Goal: Check status: Check status

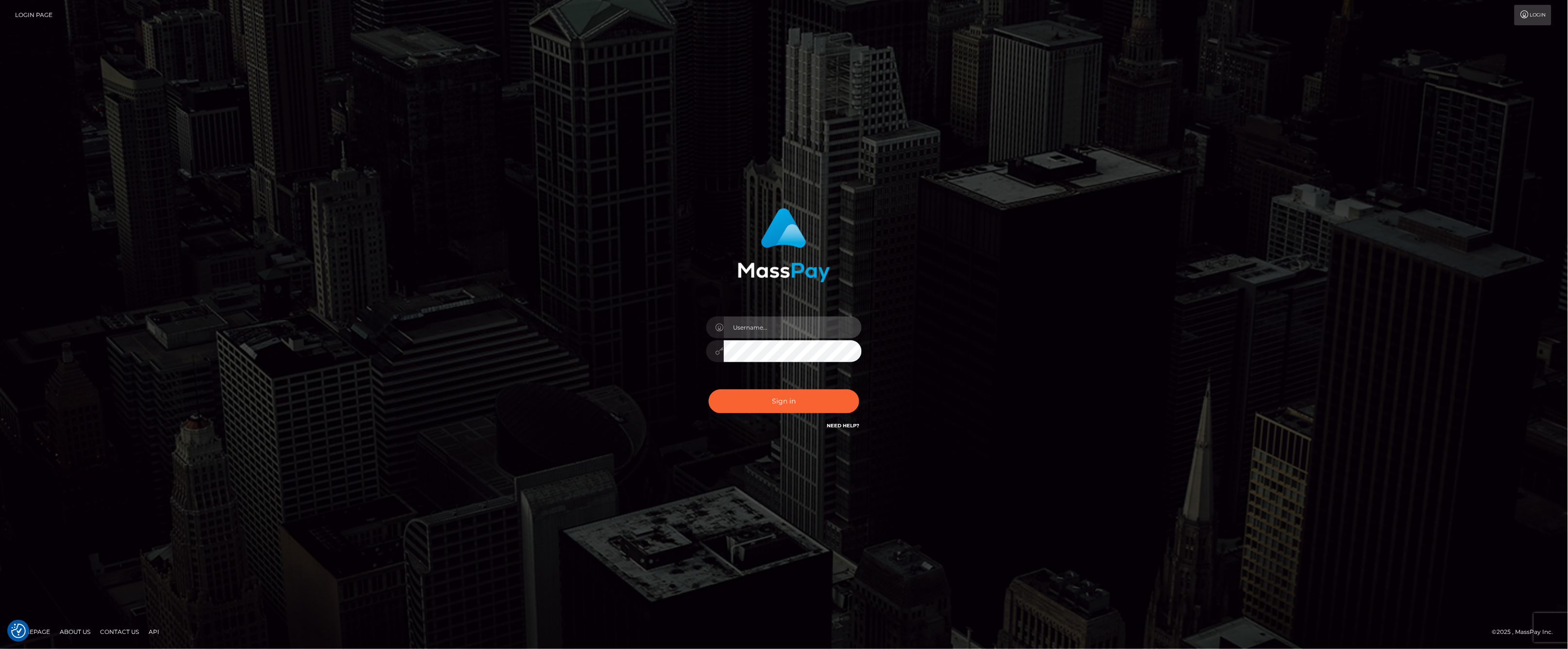
click at [737, 329] on input "text" at bounding box center [792, 327] width 138 height 22
type input "ashbil"
click at [773, 391] on button "Sign in" at bounding box center [783, 401] width 150 height 24
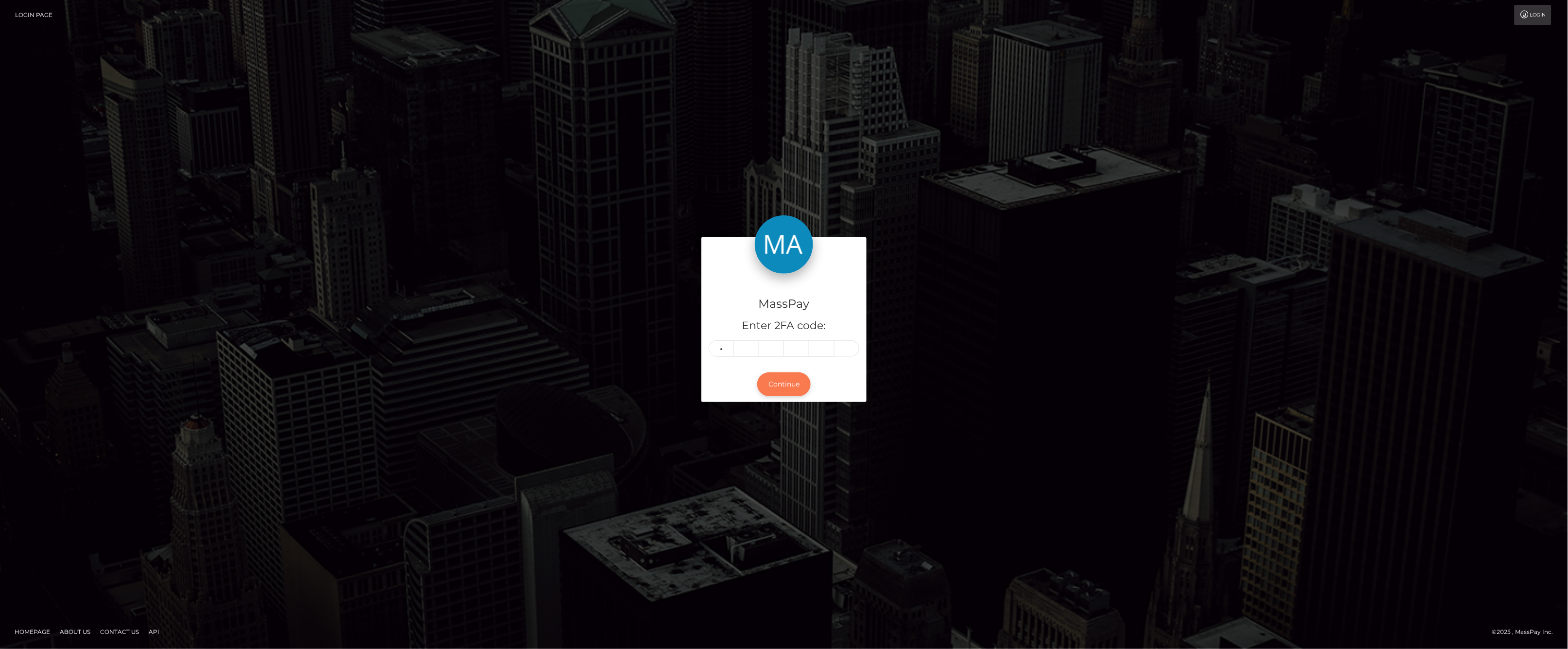
type input "2"
type input "1"
type input "7"
type input "9"
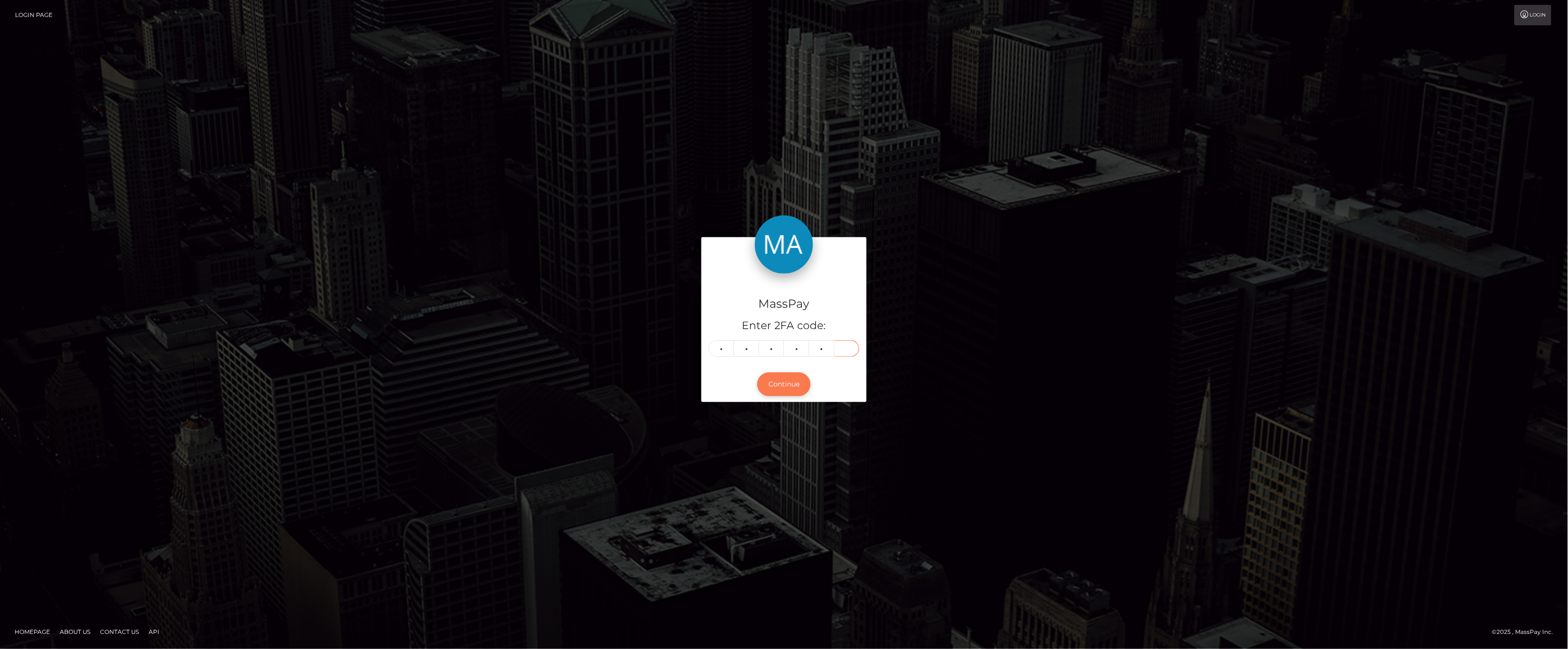
type input "8"
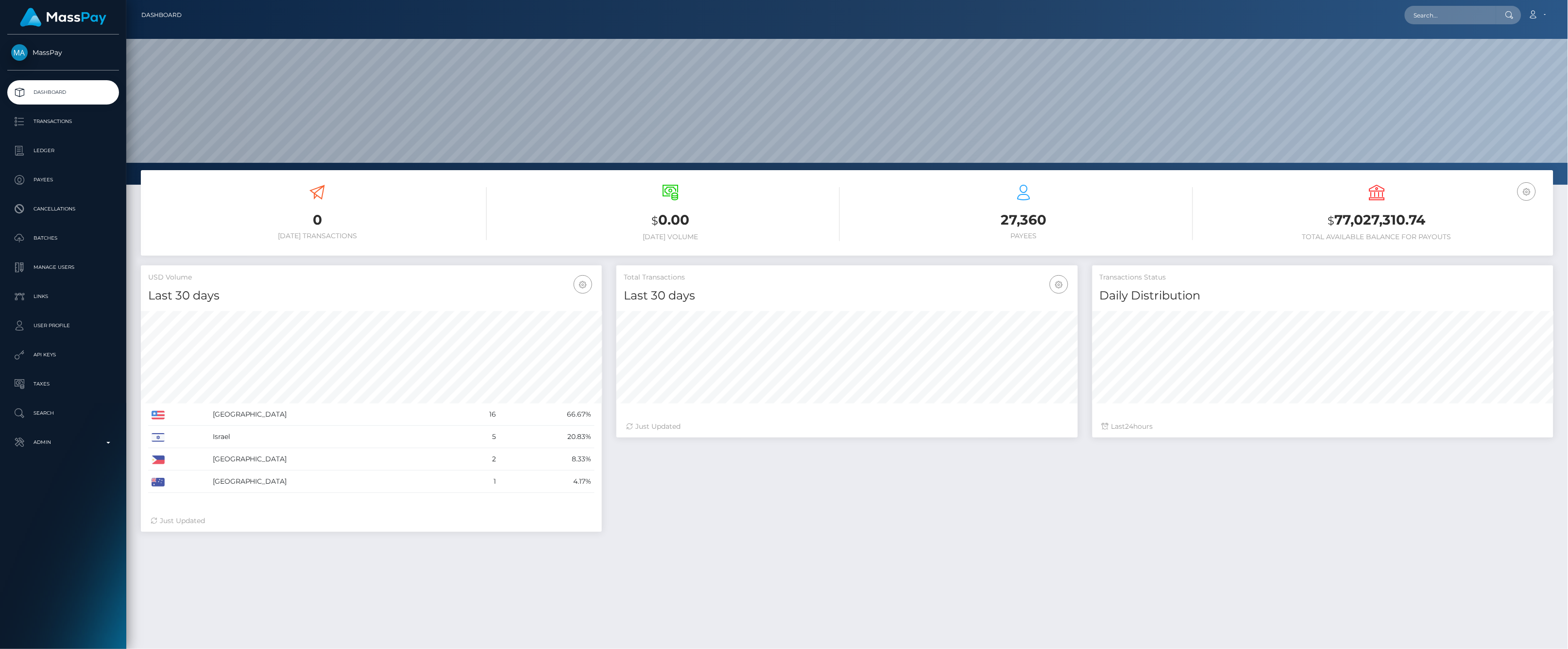
scroll to position [172, 461]
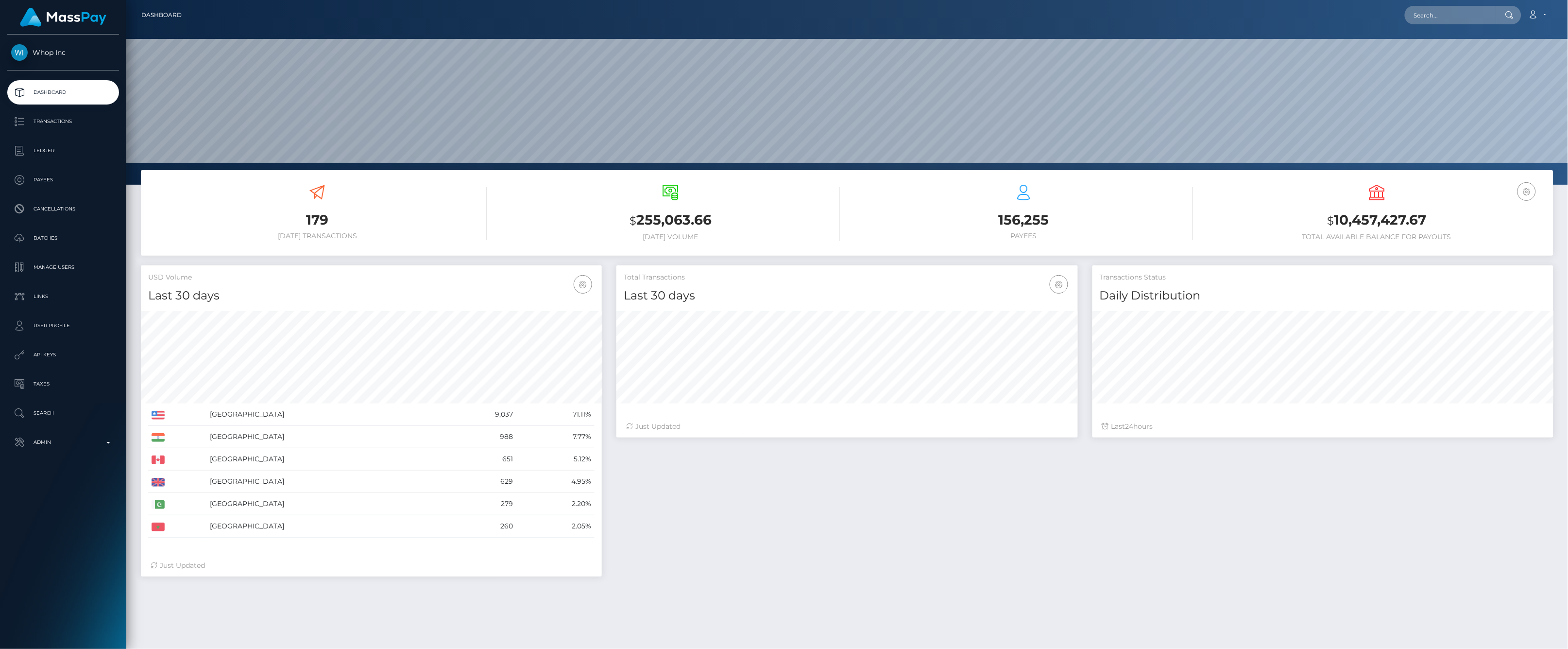
scroll to position [172, 461]
click at [62, 123] on p "Transactions" at bounding box center [63, 121] width 104 height 15
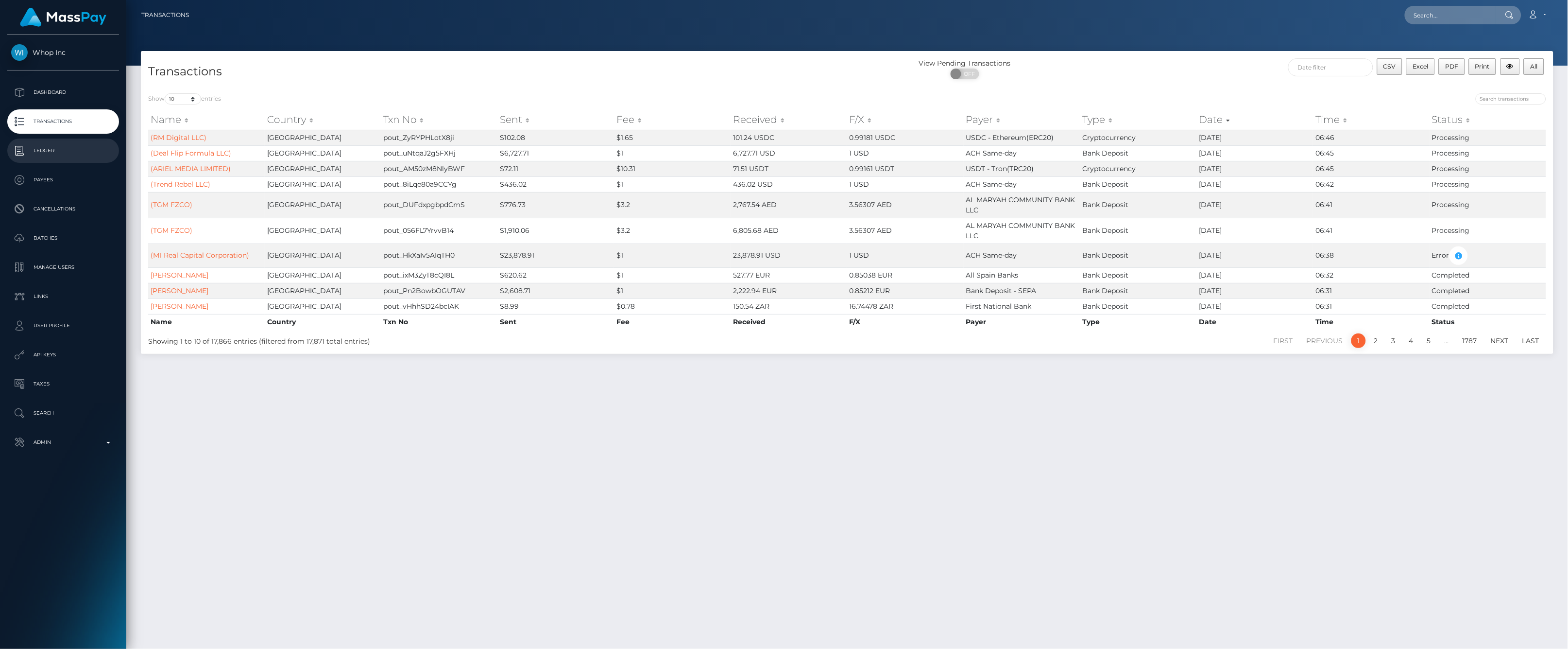
click at [71, 146] on p "Ledger" at bounding box center [63, 150] width 104 height 15
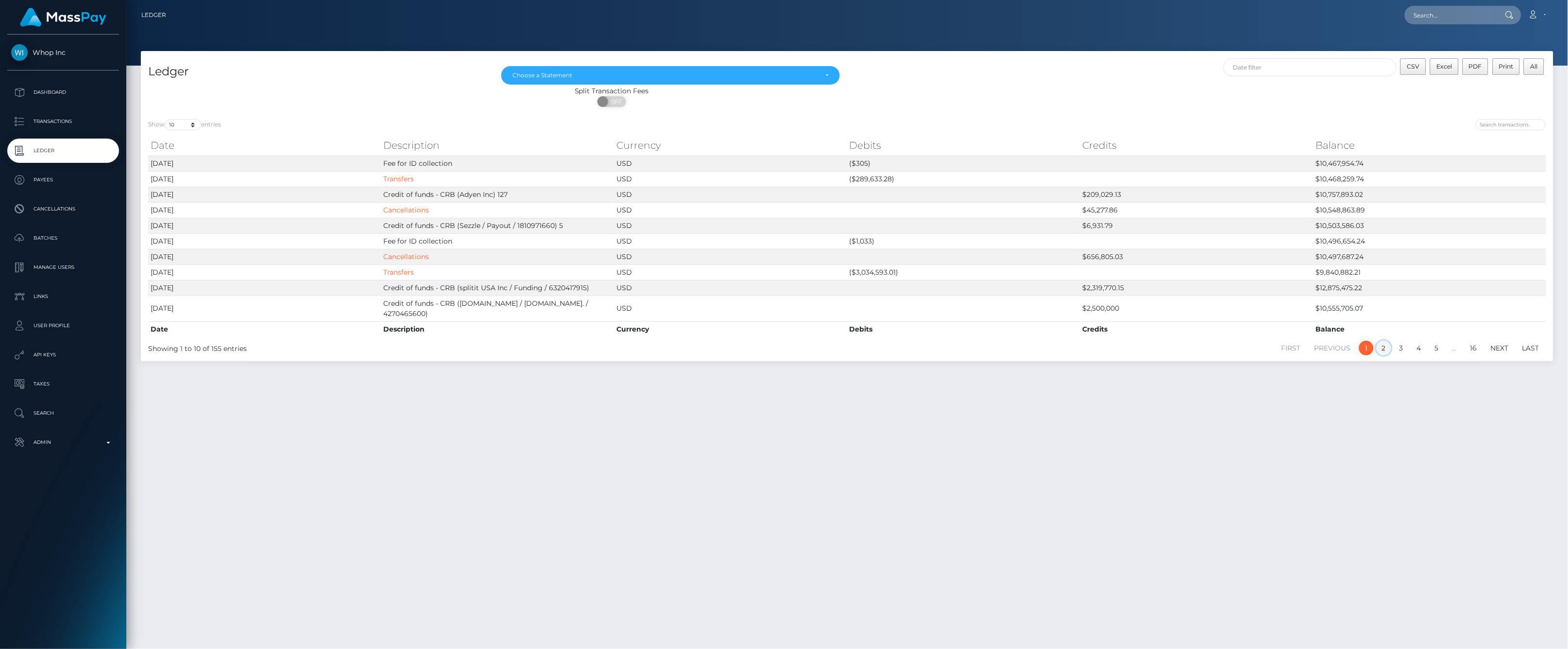
click at [1385, 345] on link "2" at bounding box center [1383, 347] width 15 height 15
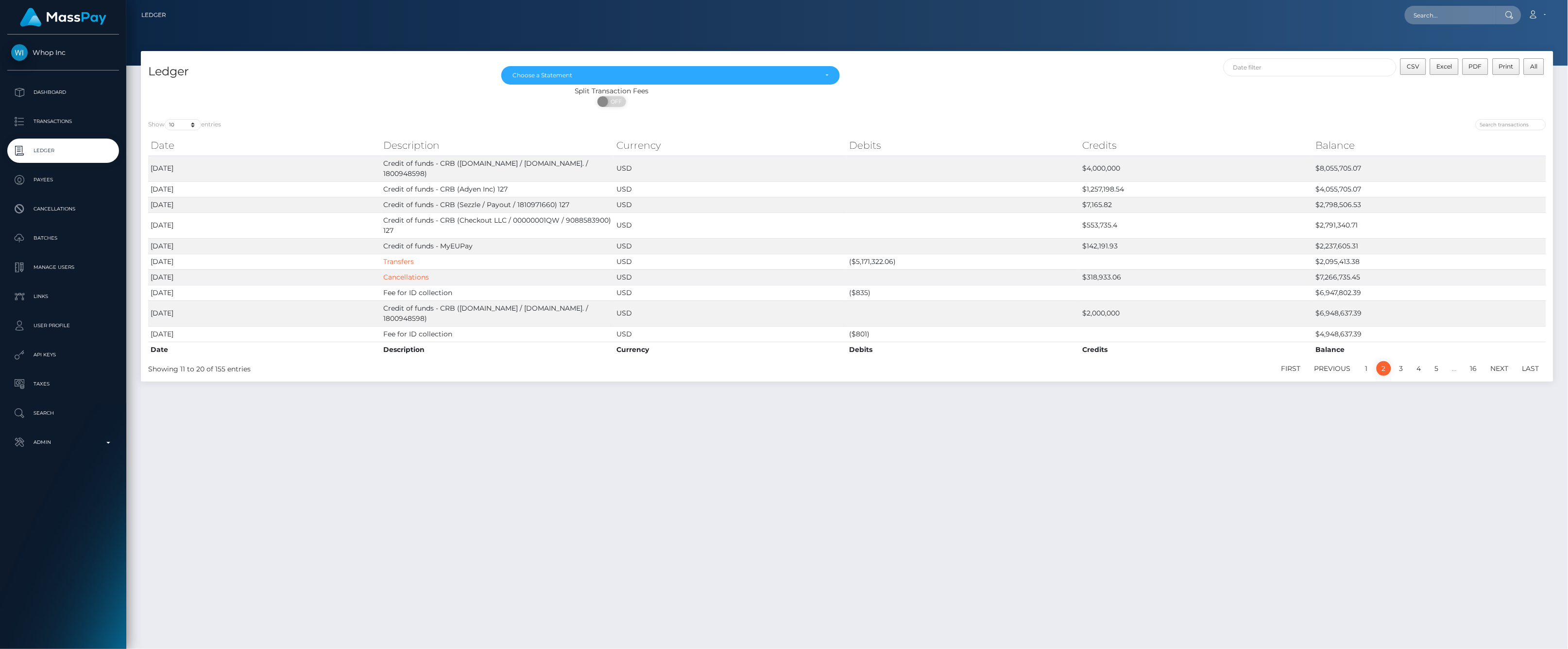
drag, startPoint x: 1178, startPoint y: 176, endPoint x: 1077, endPoint y: 410, distance: 254.9
click at [1077, 410] on div "Ledger [DATE] [DATE] [DATE] [DATE] Choose a Statement CSV Excel PDF Print All S…" at bounding box center [847, 346] width 1441 height 589
click at [1372, 372] on link "1" at bounding box center [1366, 368] width 15 height 15
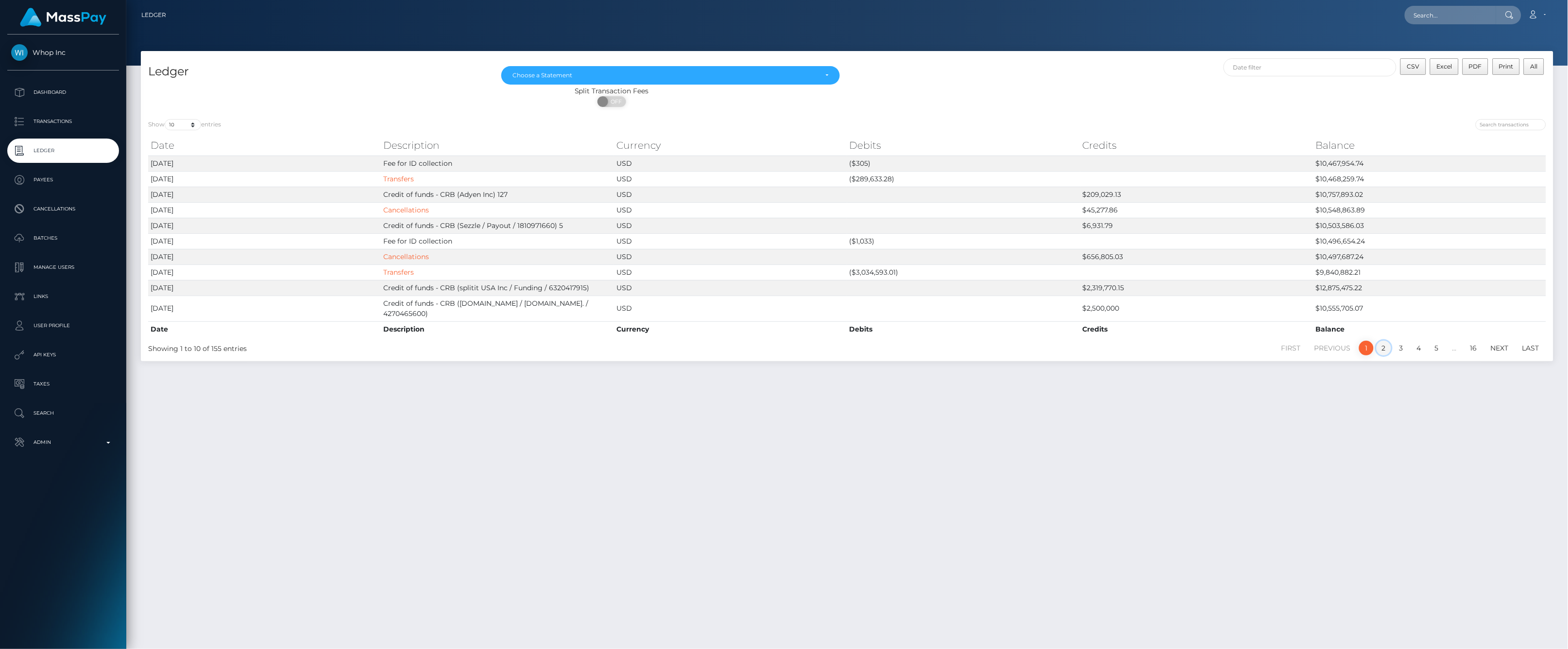
click at [1386, 352] on link "2" at bounding box center [1383, 347] width 15 height 15
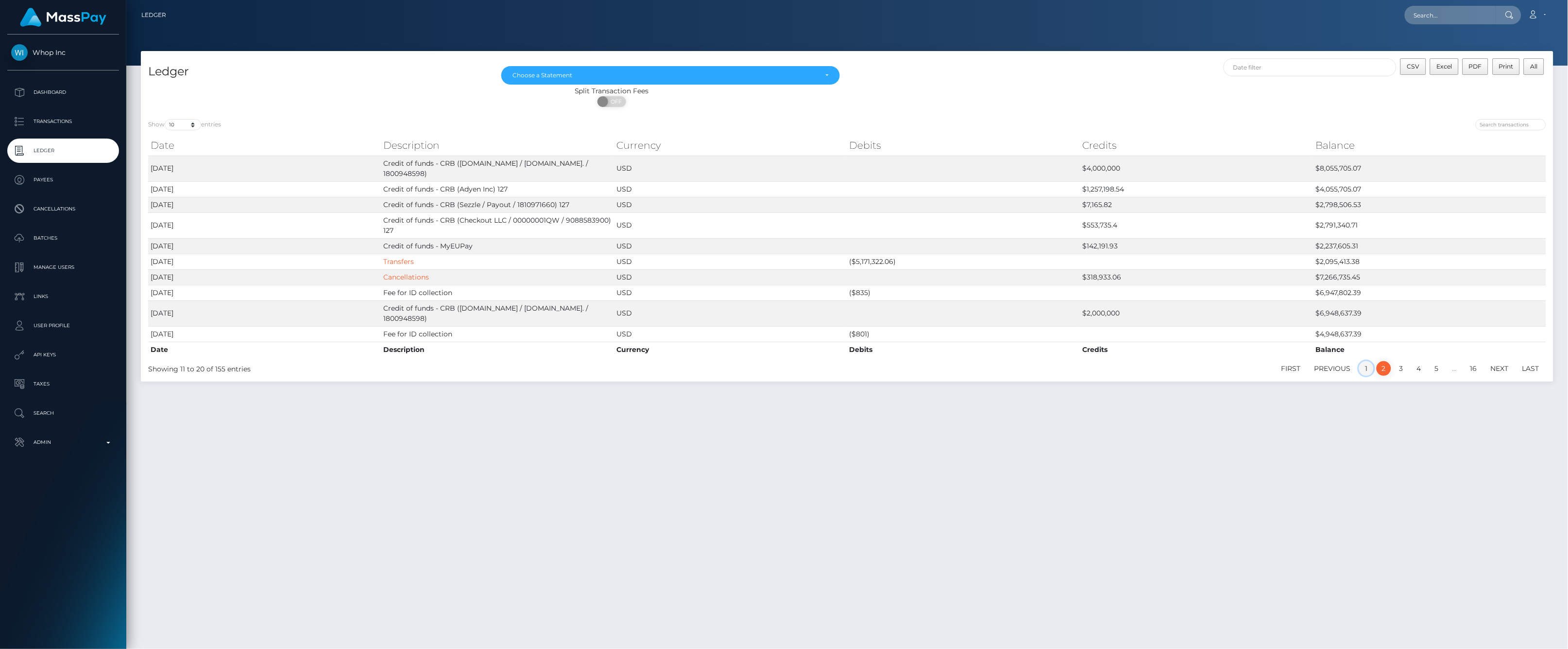
click at [1371, 368] on link "1" at bounding box center [1366, 368] width 15 height 15
